Goal: Information Seeking & Learning: Learn about a topic

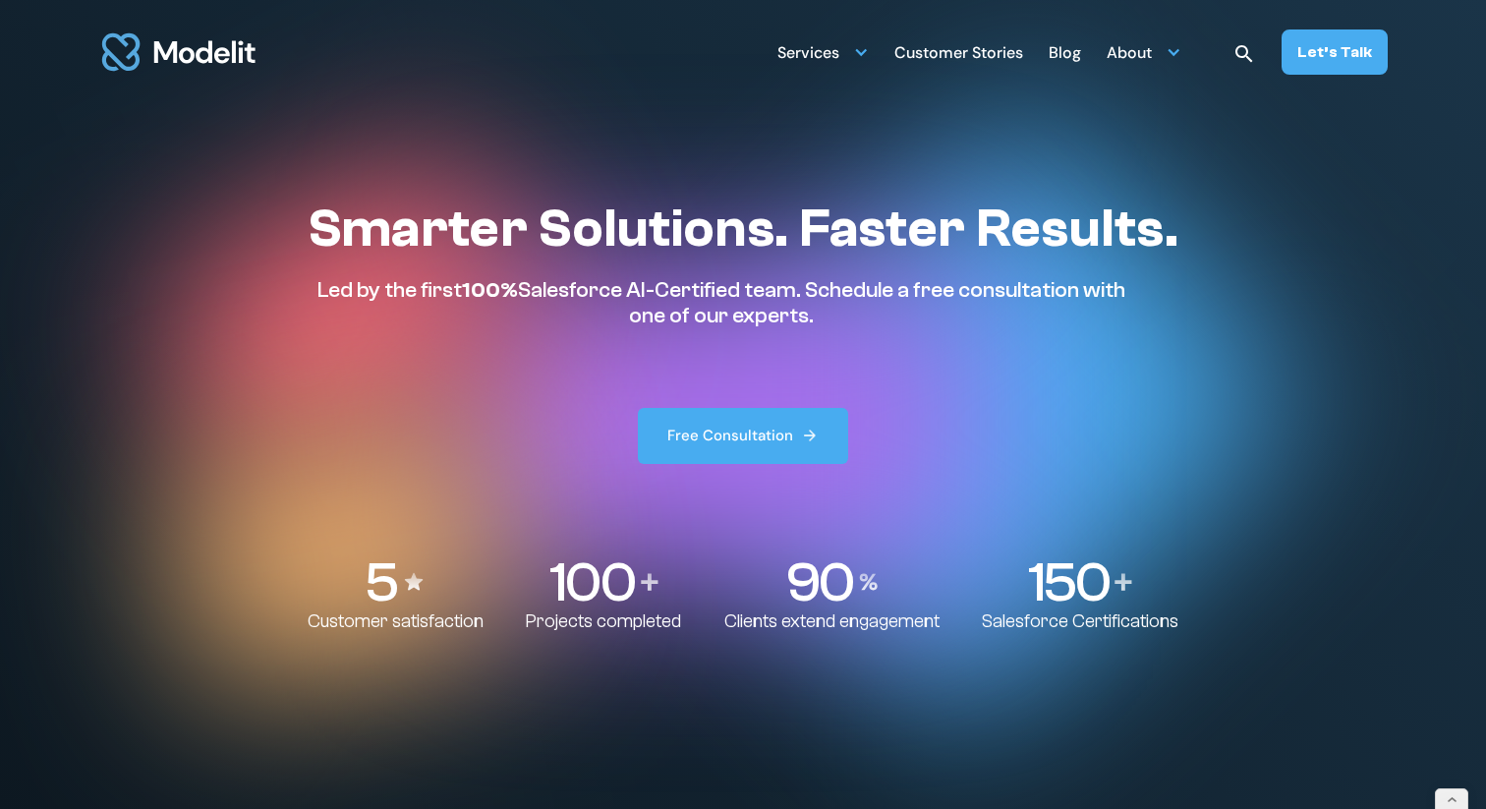
click at [1068, 51] on div "Blog" at bounding box center [1065, 54] width 32 height 38
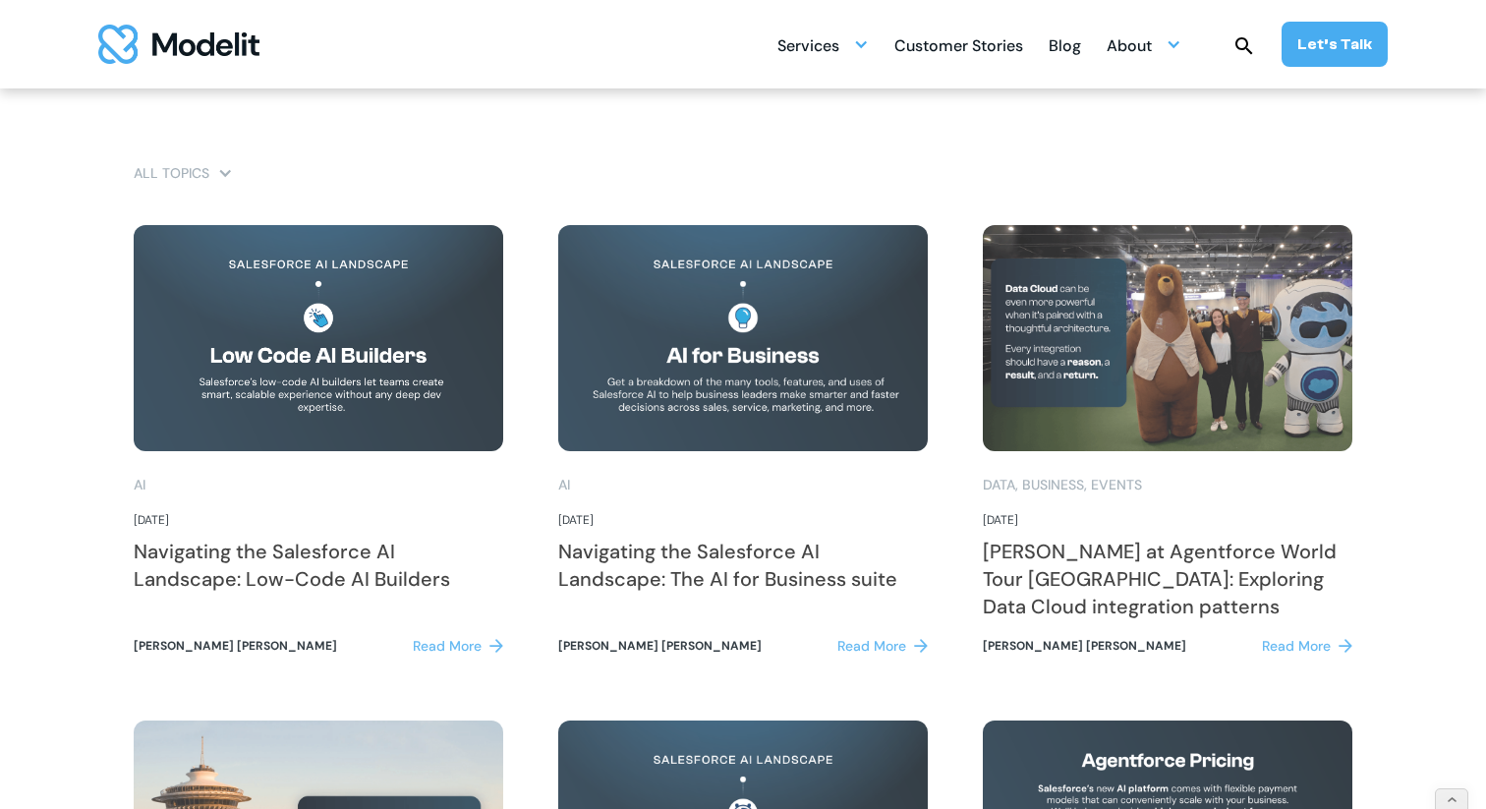
scroll to position [1290, 0]
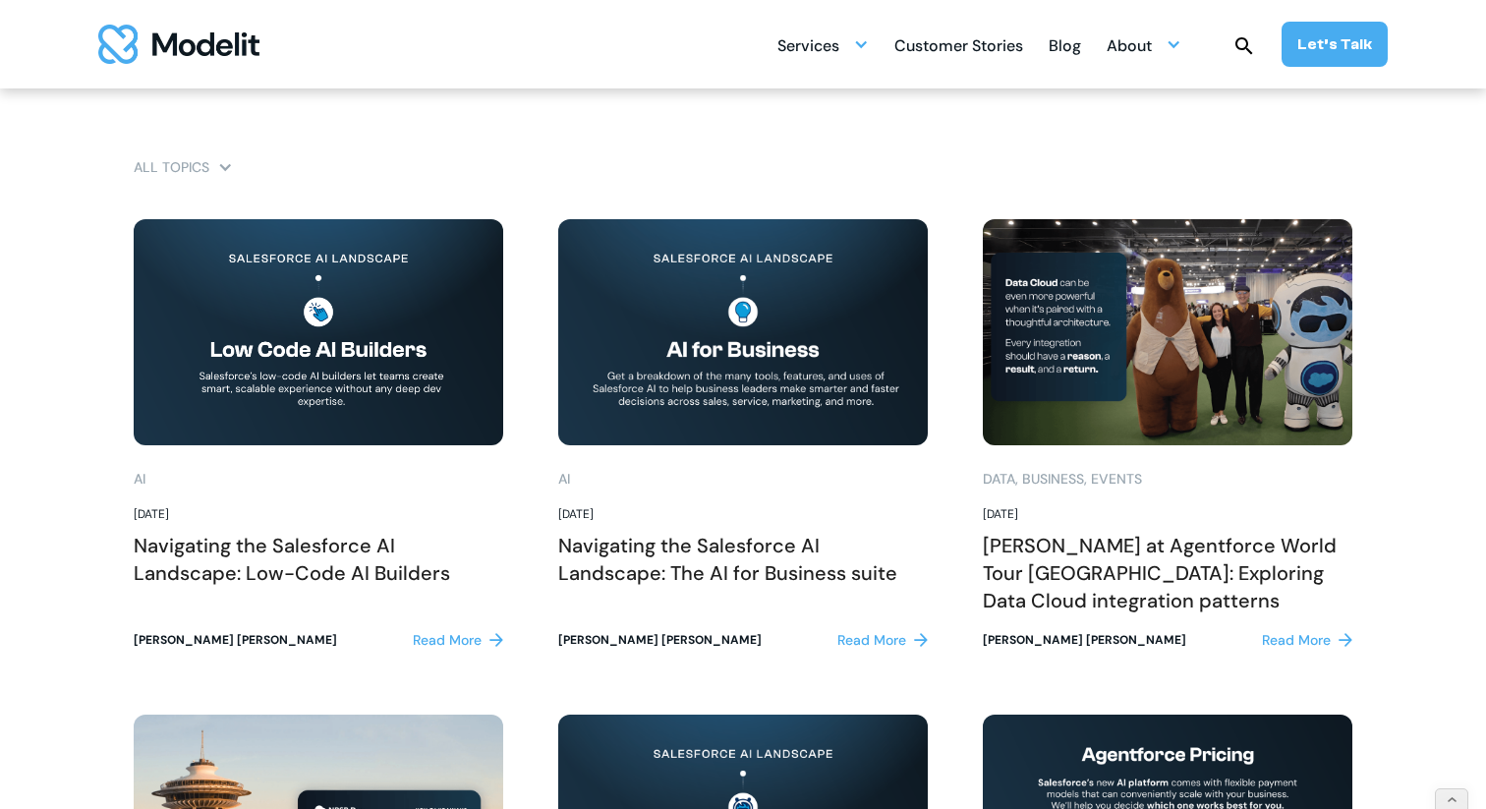
click at [445, 643] on div "Read More" at bounding box center [447, 640] width 69 height 21
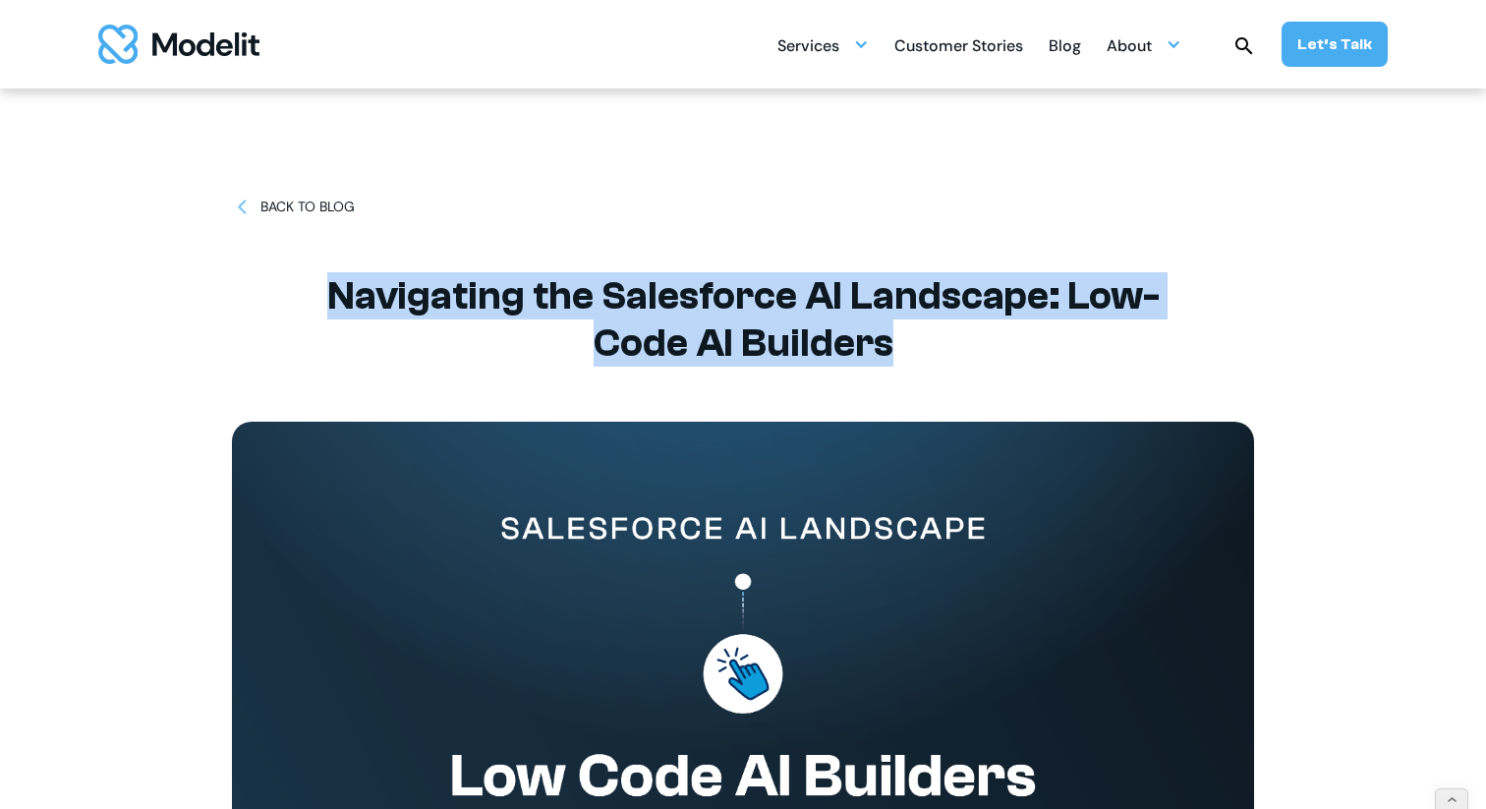
drag, startPoint x: 915, startPoint y: 339, endPoint x: 293, endPoint y: 285, distance: 624.5
click at [293, 285] on div "BACK TO BLOG Navigating the Salesforce AI Landscape: Low-Code AI Builders" at bounding box center [743, 567] width 1022 height 1134
copy h1 "Navigating the Salesforce AI Landscape: Low-Code AI Builders"
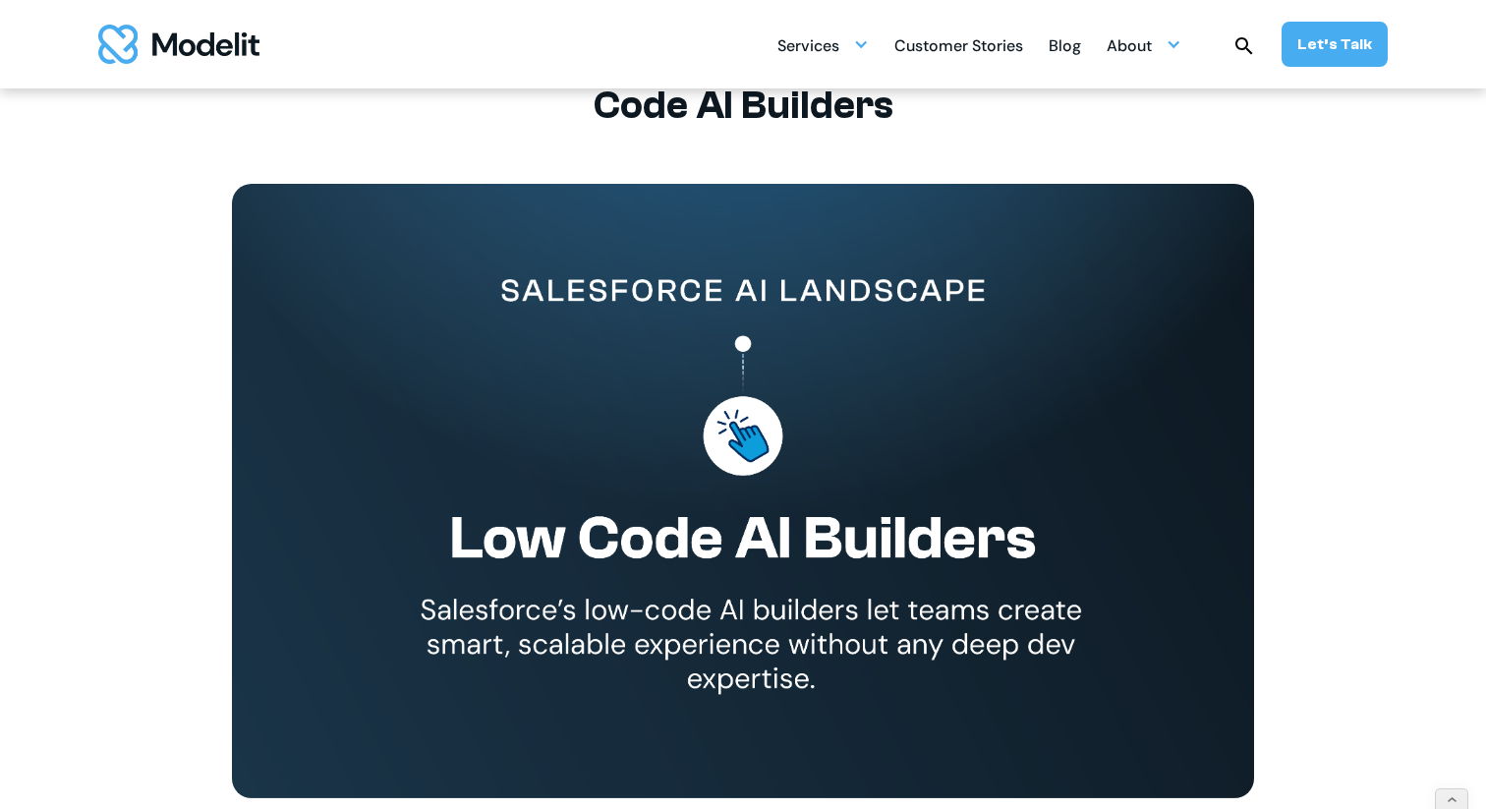
scroll to position [240, 0]
